Goal: Task Accomplishment & Management: Use online tool/utility

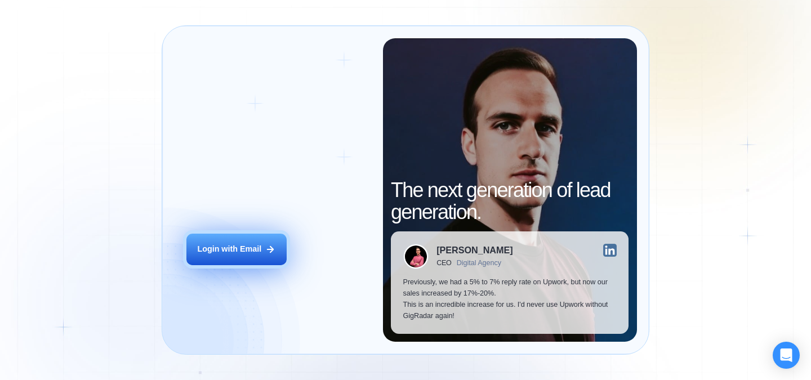
click at [240, 257] on button "Login with Email" at bounding box center [236, 250] width 100 height 32
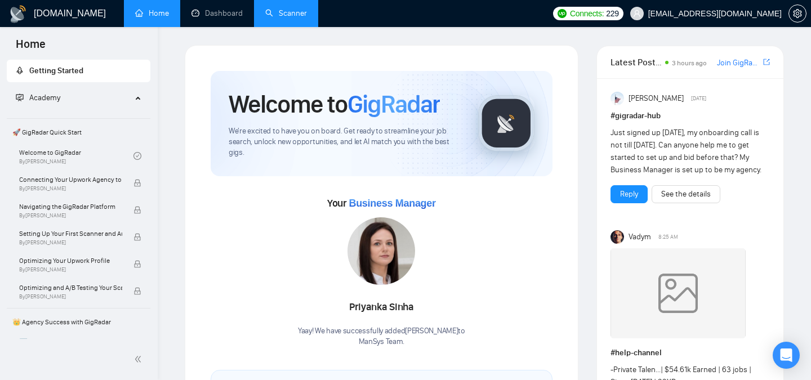
click at [269, 12] on link "Scanner" at bounding box center [286, 13] width 42 height 10
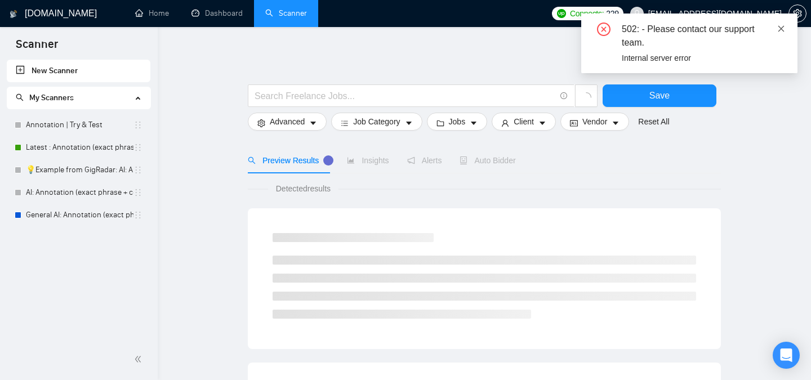
click at [780, 30] on icon "close" at bounding box center [781, 29] width 8 height 8
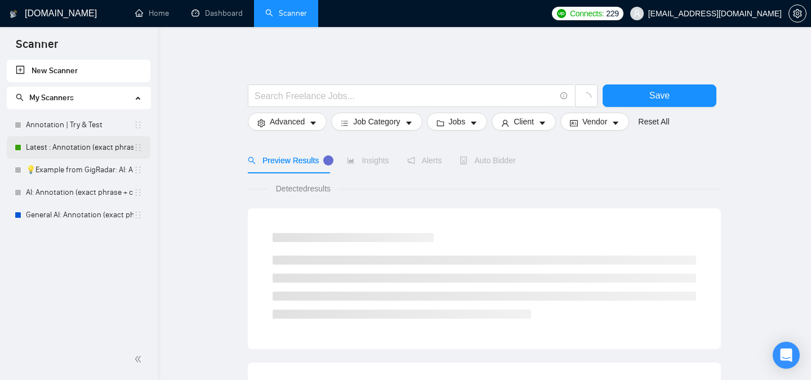
click at [63, 150] on link "Latest : Annotation (exact phrase + context )" at bounding box center [80, 147] width 108 height 23
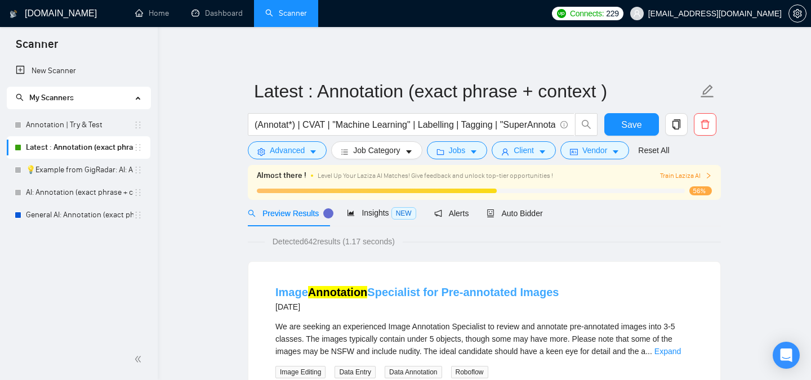
click at [458, 291] on link "Image Annotation Specialist for Pre-annotated Images" at bounding box center [416, 292] width 283 height 12
click at [380, 215] on span "Insights NEW" at bounding box center [381, 212] width 69 height 9
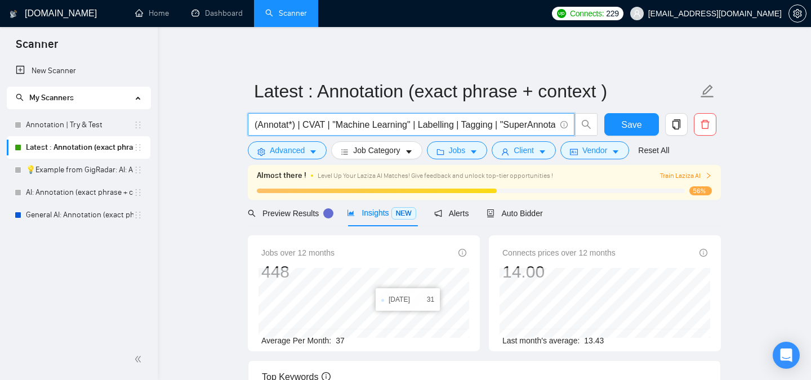
click at [506, 124] on input "(Annotat*) | CVAT | "Machine Learning" | Labelling | Tagging | "SuperAnnotate" …" at bounding box center [405, 125] width 301 height 14
